Goal: Task Accomplishment & Management: Manage account settings

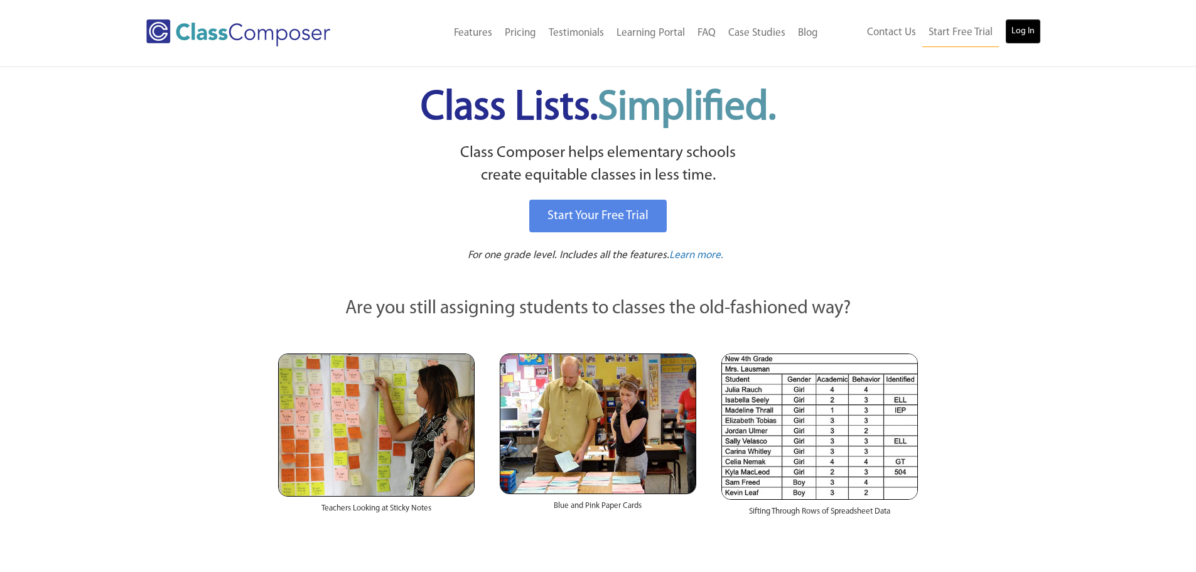
click at [1028, 24] on link "Log In" at bounding box center [1023, 31] width 36 height 25
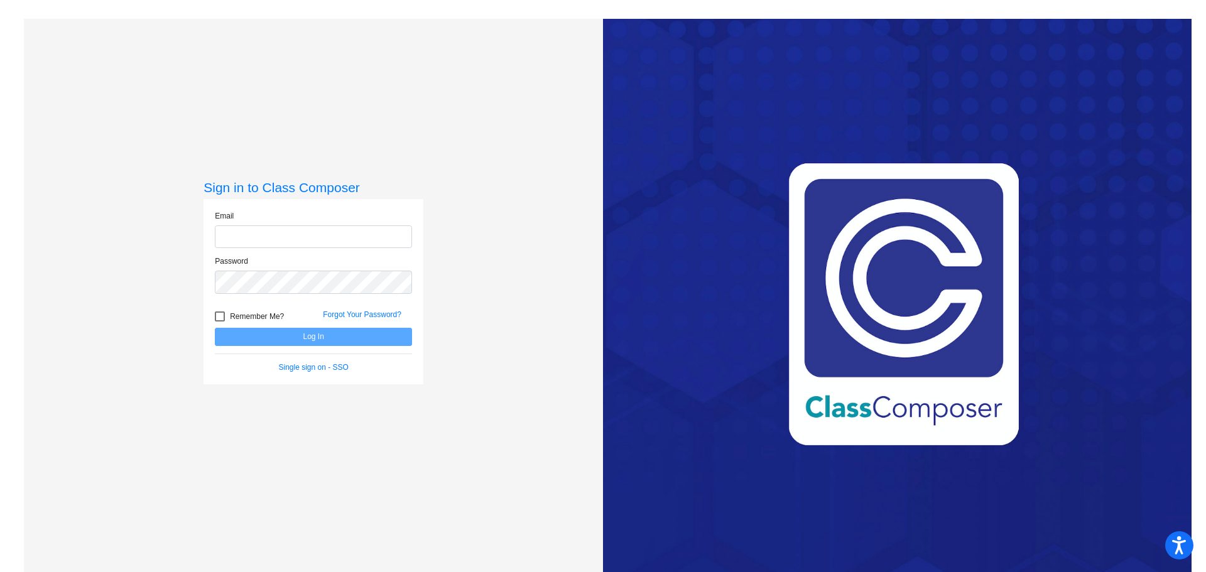
type input "jengeland@gcdsd.org"
click at [308, 337] on button "Log In" at bounding box center [313, 337] width 197 height 18
